Goal: Find contact information: Find contact information

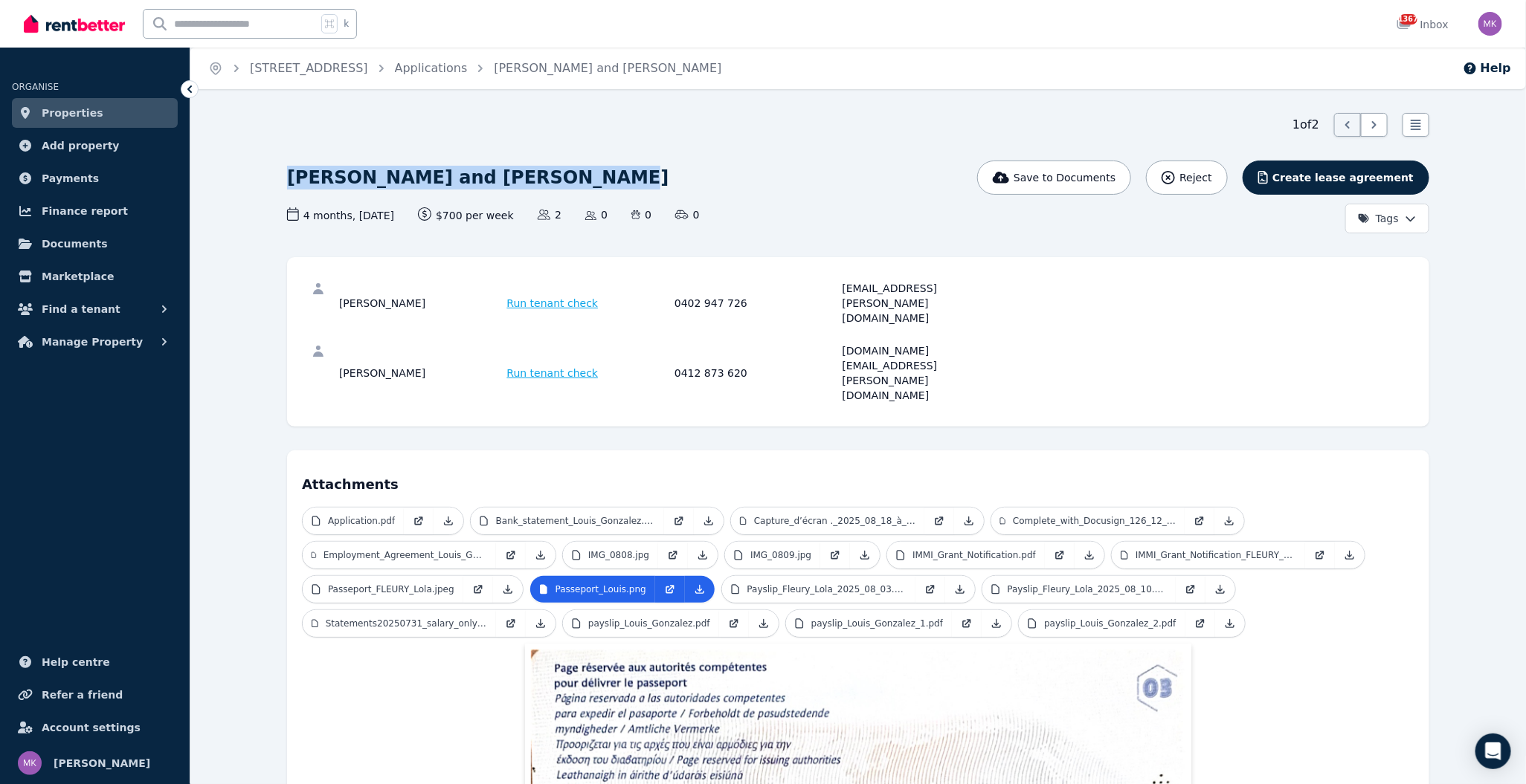
drag, startPoint x: 570, startPoint y: 187, endPoint x: 274, endPoint y: 184, distance: 296.0
copy h1 "[PERSON_NAME] and [PERSON_NAME]"
drag, startPoint x: 751, startPoint y: 318, endPoint x: 673, endPoint y: 322, distance: 78.1
click at [673, 344] on div "[PERSON_NAME] Run tenant check 0412 873 620 [DOMAIN_NAME][EMAIL_ADDRESS][PERSON…" at bounding box center [673, 373] width 666 height 59
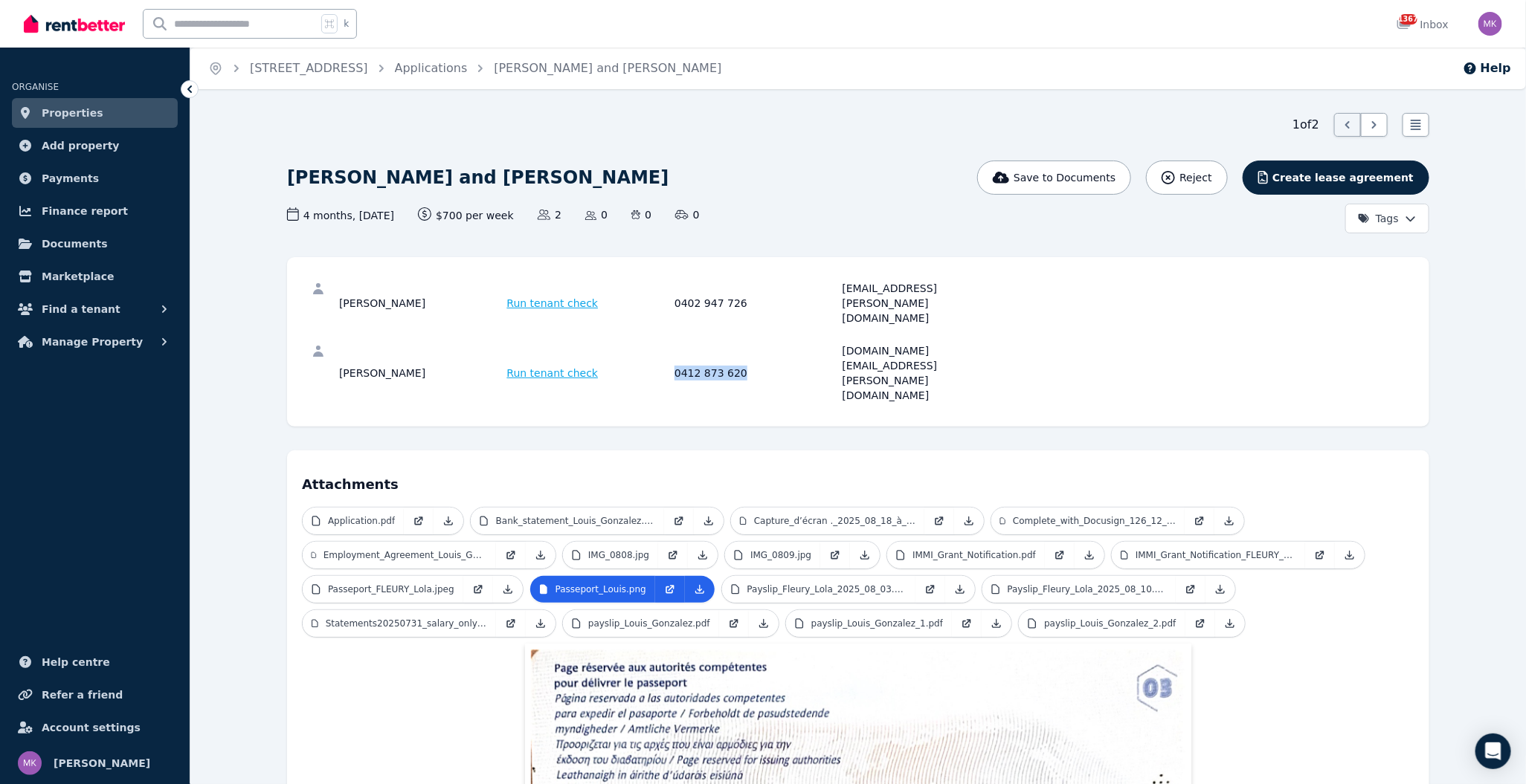
copy div "0412 873 620"
drag, startPoint x: 937, startPoint y: 324, endPoint x: 833, endPoint y: 324, distance: 104.0
click at [833, 344] on div "[PERSON_NAME] Run tenant check 0412 873 620 [DOMAIN_NAME][EMAIL_ADDRESS][PERSON…" at bounding box center [673, 373] width 666 height 59
copy div "[DOMAIN_NAME][EMAIL_ADDRESS][PERSON_NAME][DOMAIN_NAME]"
drag, startPoint x: 728, startPoint y: 292, endPoint x: 663, endPoint y: 289, distance: 65.1
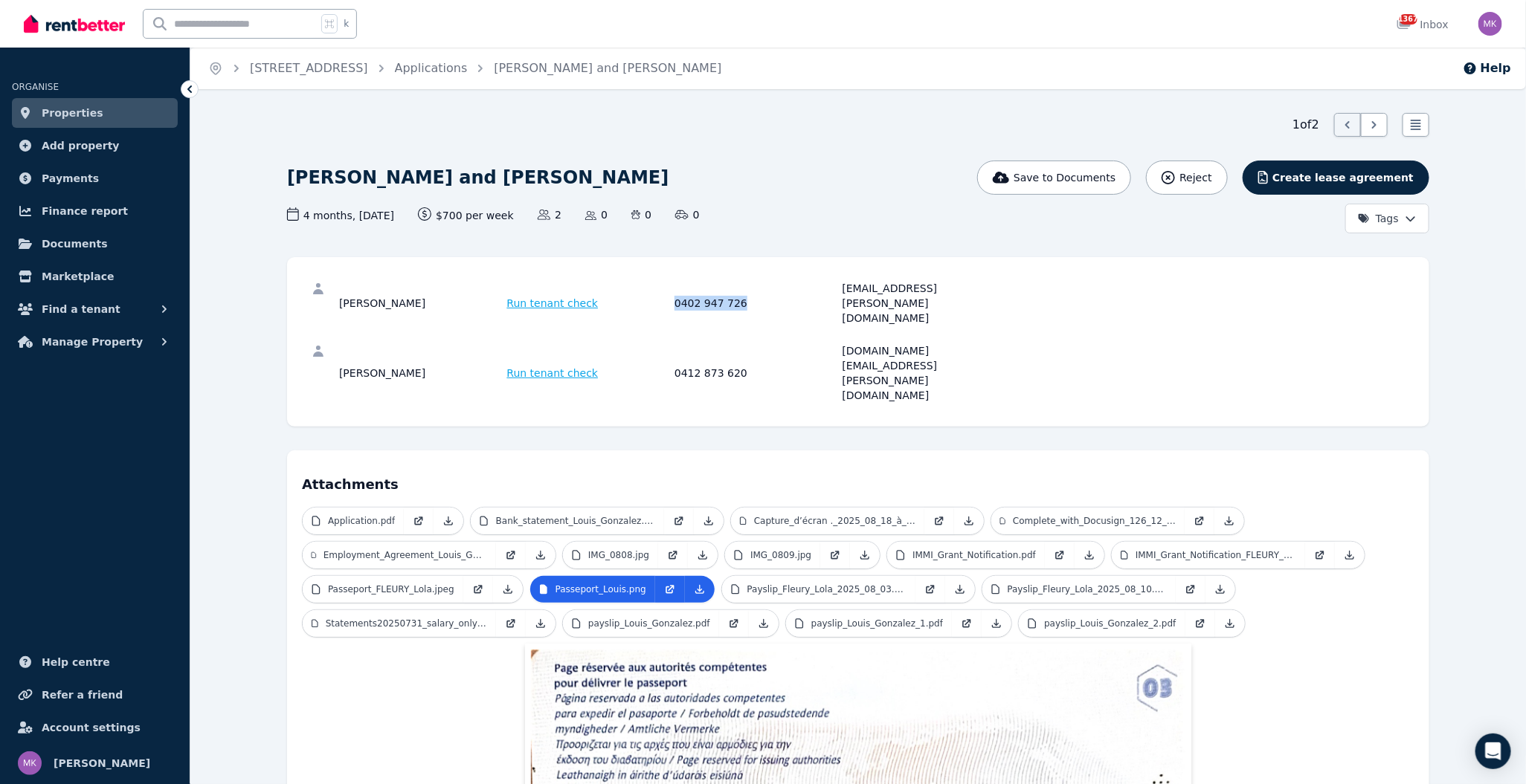
click at [663, 289] on div "[PERSON_NAME] Run tenant check 0402 947 726 [EMAIL_ADDRESS][PERSON_NAME][DOMAIN…" at bounding box center [673, 303] width 666 height 44
copy div "0402 947 726"
drag, startPoint x: 978, startPoint y: 292, endPoint x: 840, endPoint y: 292, distance: 138.0
click at [840, 292] on div "[PERSON_NAME] Run tenant check 0402 947 726 [EMAIL_ADDRESS][PERSON_NAME][DOMAIN…" at bounding box center [673, 303] width 666 height 44
copy div "[EMAIL_ADDRESS][PERSON_NAME][DOMAIN_NAME]"
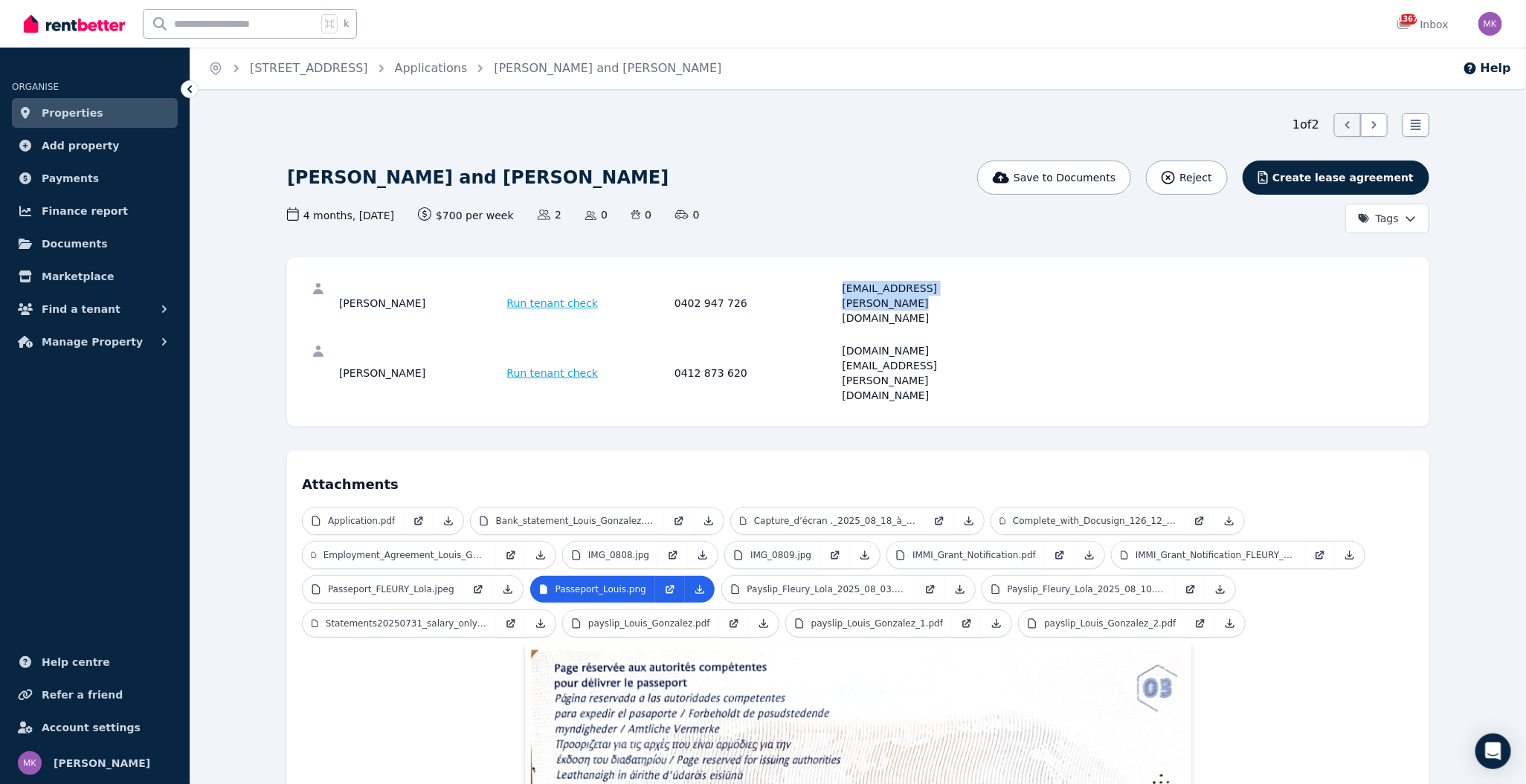
drag, startPoint x: 385, startPoint y: 289, endPoint x: 289, endPoint y: 283, distance: 96.2
click at [289, 283] on div "[PERSON_NAME] Run tenant check 0402 947 726 [EMAIL_ADDRESS][PERSON_NAME][DOMAIN…" at bounding box center [858, 341] width 1142 height 169
copy div "[PERSON_NAME]"
drag, startPoint x: 369, startPoint y: 327, endPoint x: 328, endPoint y: 329, distance: 41.0
click at [328, 335] on div "[PERSON_NAME] Run tenant check 0412 873 620 [DOMAIN_NAME][EMAIL_ADDRESS][PERSON…" at bounding box center [858, 373] width 1112 height 77
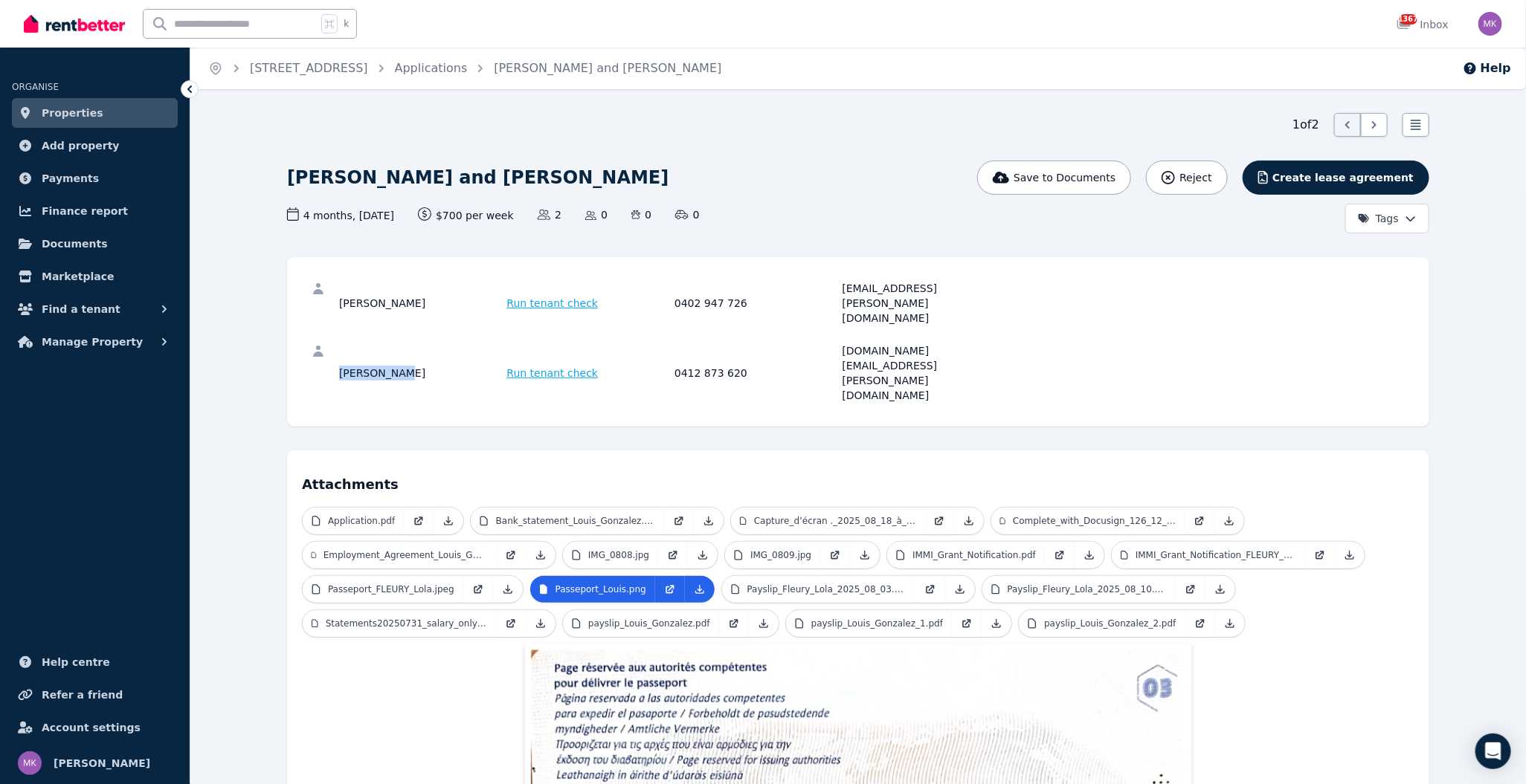
copy div "[PERSON_NAME]"
click at [455, 508] on link at bounding box center [448, 521] width 30 height 27
click at [704, 584] on icon at bounding box center [699, 589] width 12 height 12
click at [510, 586] on icon at bounding box center [507, 589] width 8 height 8
click at [413, 584] on p "Passeport_FLEURY_Lola.jpeg" at bounding box center [391, 589] width 127 height 12
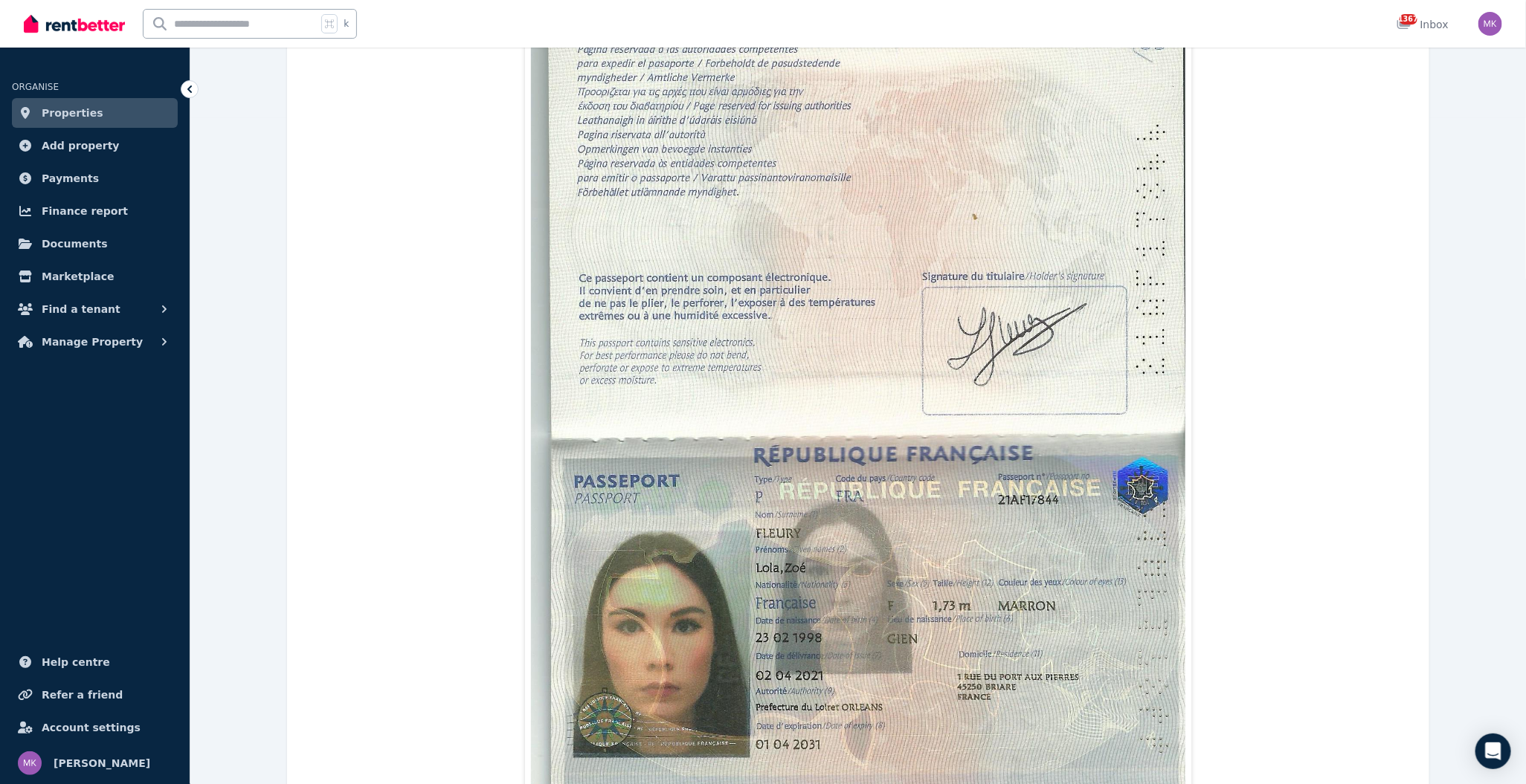
scroll to position [718, 0]
